Goal: Check status: Check status

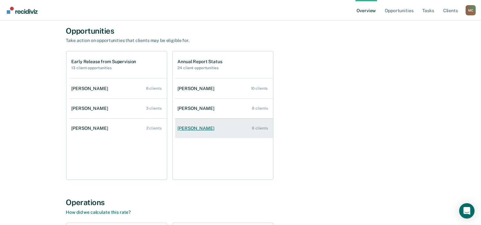
scroll to position [43, 0]
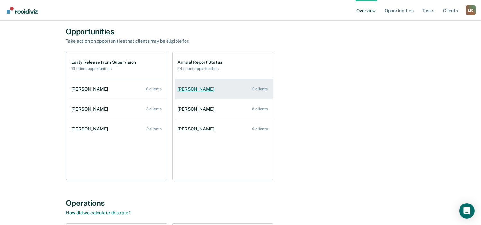
click at [198, 91] on div "[PERSON_NAME]" at bounding box center [197, 89] width 39 height 5
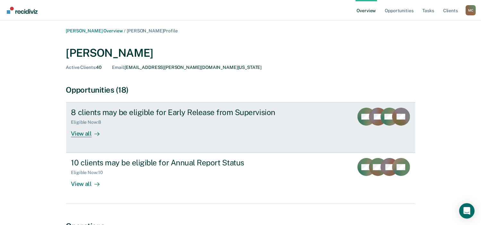
click at [96, 133] on icon at bounding box center [96, 133] width 5 height 5
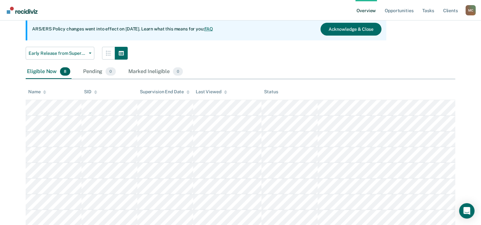
scroll to position [64, 0]
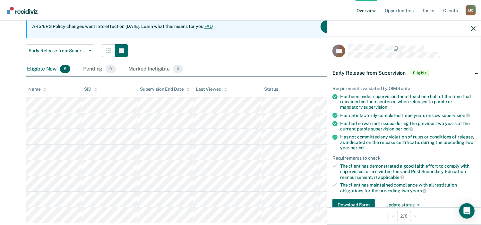
click at [244, 71] on div "Eligible Now 8 Pending 0 Marked Ineligible 0" at bounding box center [240, 69] width 429 height 14
click at [476, 31] on div at bounding box center [403, 29] width 153 height 16
click at [472, 29] on icon "button" at bounding box center [473, 28] width 4 height 4
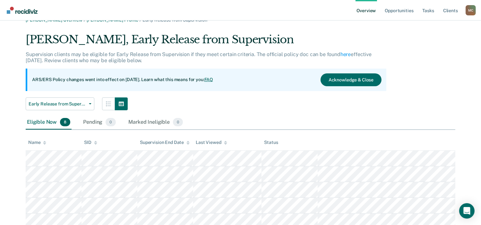
scroll to position [0, 0]
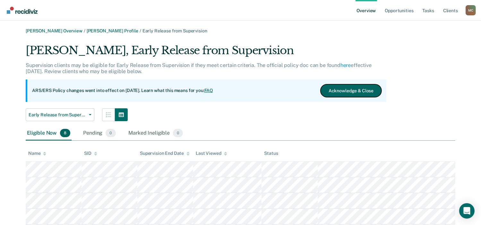
click at [364, 88] on button "Acknowledge & Close" at bounding box center [350, 90] width 61 height 13
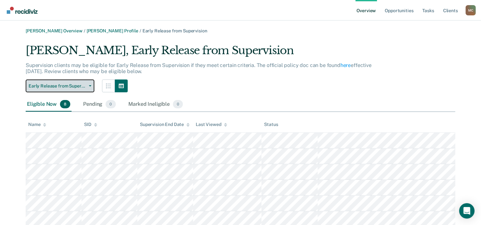
click at [86, 85] on span "button" at bounding box center [88, 85] width 5 height 1
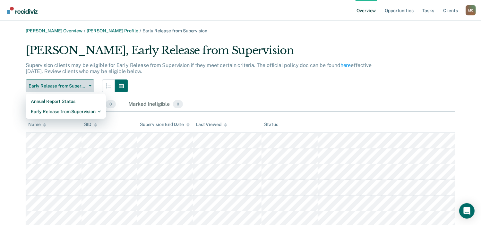
click at [86, 85] on span "button" at bounding box center [88, 85] width 5 height 1
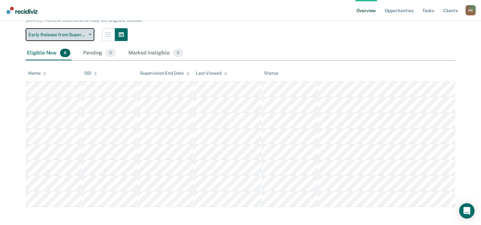
scroll to position [53, 0]
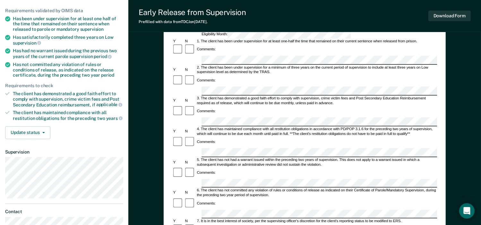
scroll to position [96, 0]
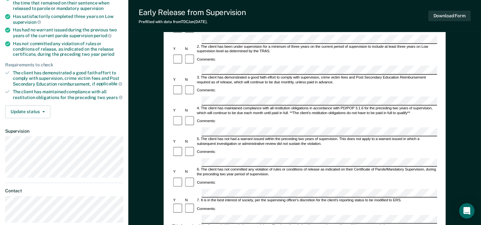
click at [149, 122] on div "Early Release from Supervision (ERS) Checklist, Recommendation, and Determinati…" at bounding box center [304, 159] width 352 height 431
click at [344, 16] on div "Early Release from Supervision Prefilled with data from TDCJ on [DATE] . Downlo…" at bounding box center [304, 16] width 352 height 32
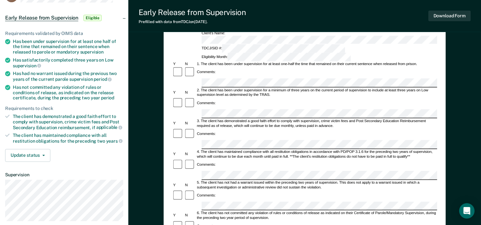
scroll to position [0, 0]
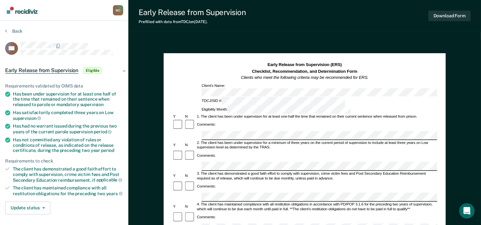
click at [112, 34] on div "Back" at bounding box center [64, 34] width 118 height 13
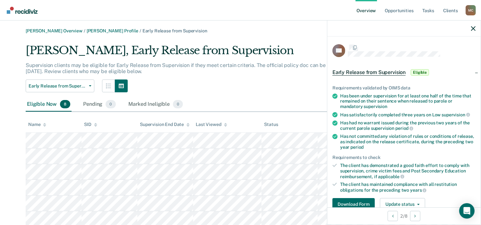
scroll to position [53, 0]
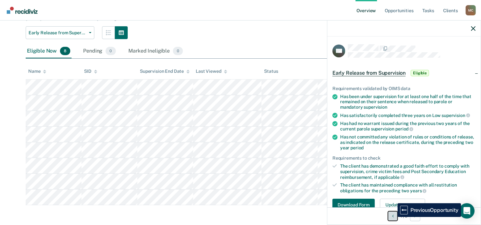
click at [392, 217] on button "Previous Opportunity" at bounding box center [392, 216] width 10 height 10
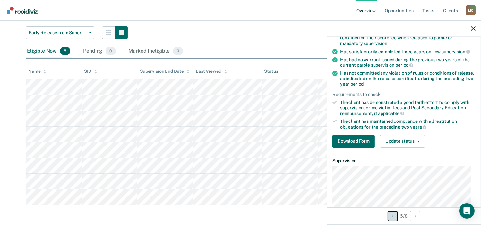
scroll to position [64, 0]
click at [417, 138] on button "Update status" at bounding box center [402, 141] width 45 height 13
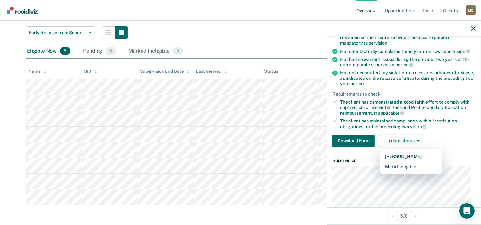
click at [252, 43] on div "[PERSON_NAME], Early Release from Supervision Supervision clients may be eligib…" at bounding box center [240, 98] width 429 height 214
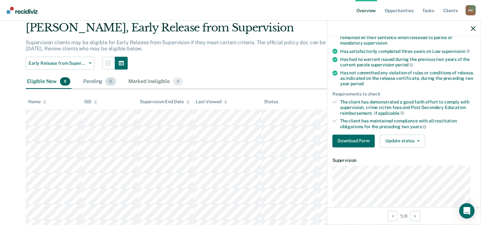
scroll to position [0, 0]
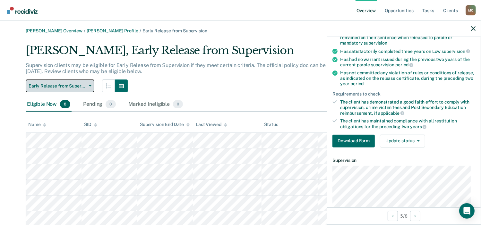
click at [92, 85] on button "Early Release from Supervision" at bounding box center [60, 86] width 69 height 13
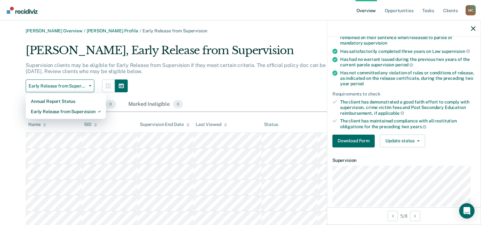
click at [10, 77] on div "[PERSON_NAME] Overview / [PERSON_NAME] Profile / Early Release from Supervision…" at bounding box center [240, 143] width 465 height 230
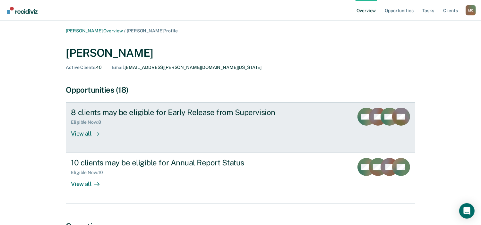
click at [89, 133] on div "View all" at bounding box center [89, 131] width 36 height 13
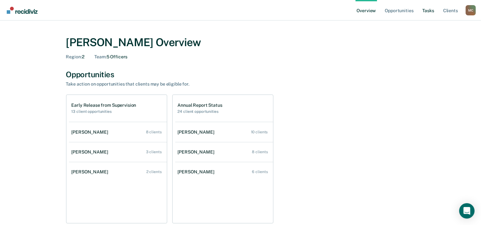
click at [427, 13] on link "Tasks" at bounding box center [428, 10] width 14 height 21
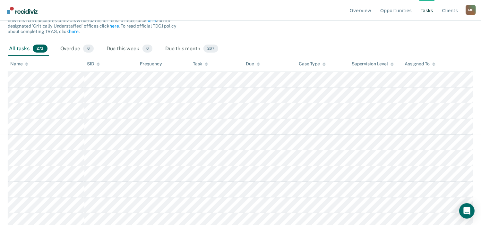
scroll to position [96, 0]
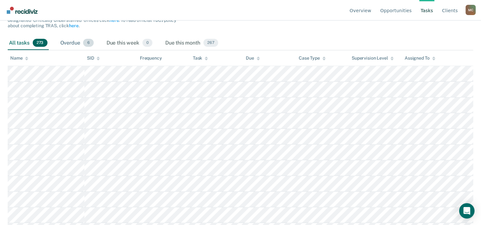
click at [77, 44] on div "Overdue 6" at bounding box center [77, 43] width 36 height 14
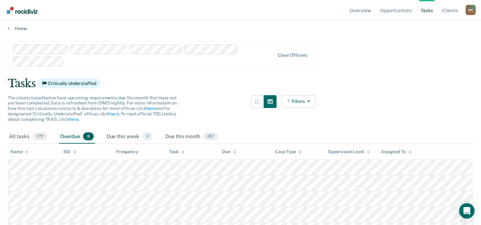
scroll to position [0, 0]
